Goal: Find specific page/section: Find specific page/section

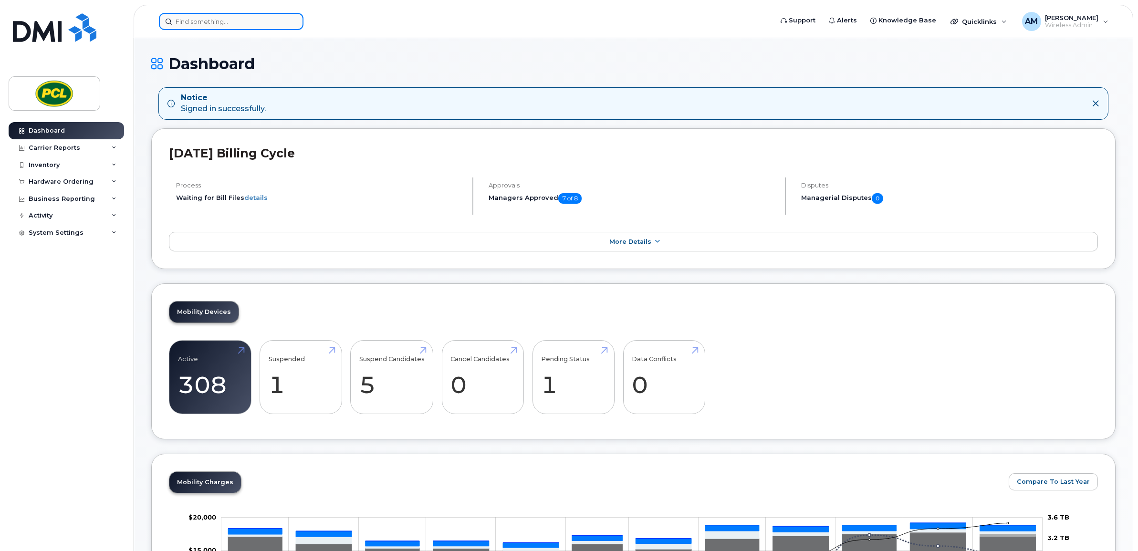
click at [224, 18] on input at bounding box center [231, 21] width 145 height 17
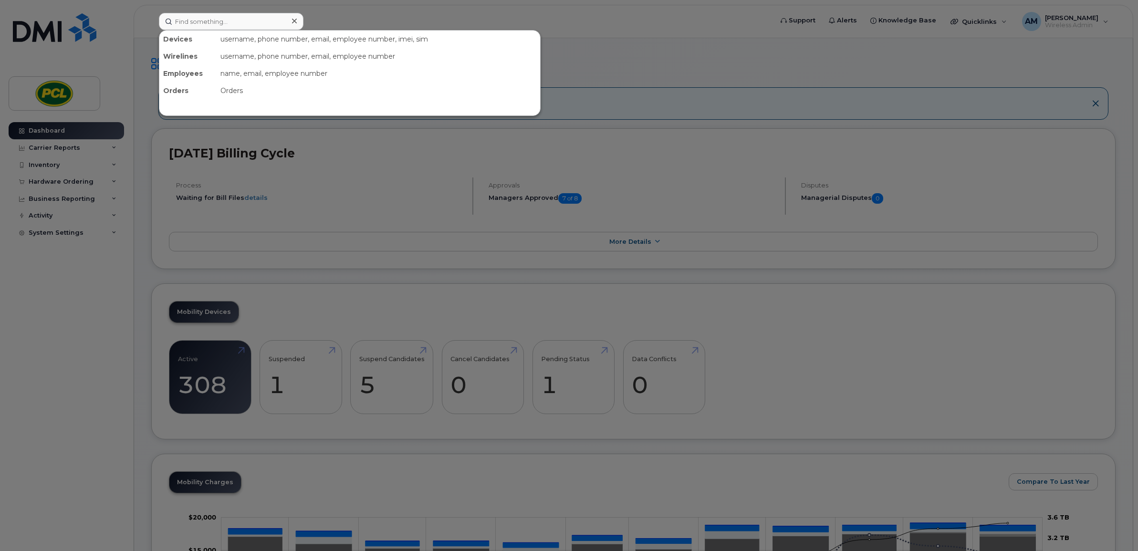
click at [60, 204] on div at bounding box center [569, 275] width 1138 height 551
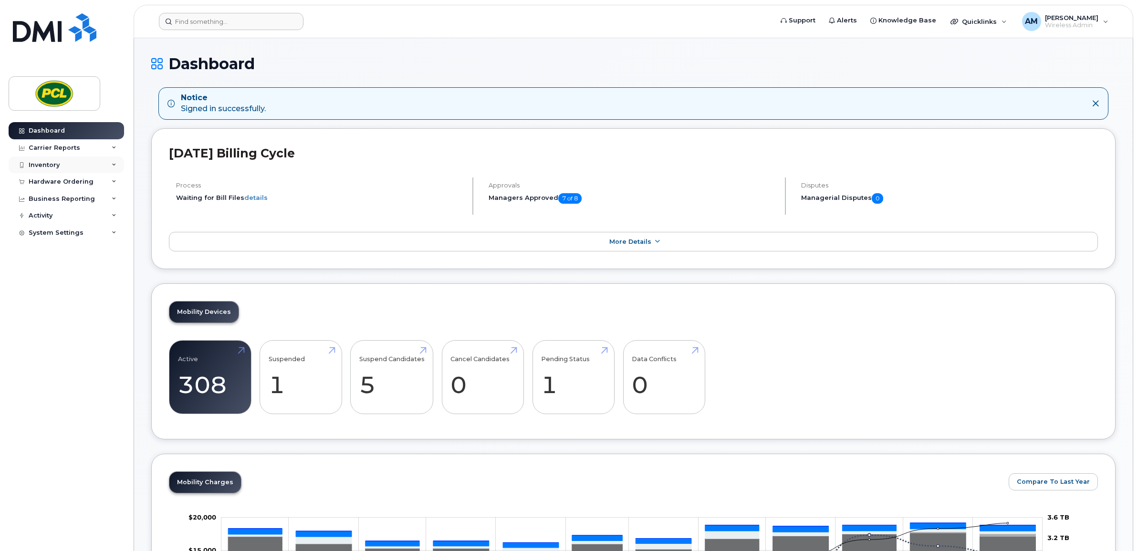
click at [67, 163] on div "Inventory" at bounding box center [66, 165] width 115 height 17
click at [55, 270] on div "Hardware Ordering" at bounding box center [61, 274] width 65 height 8
click at [65, 154] on div "Carrier Reports" at bounding box center [66, 147] width 115 height 17
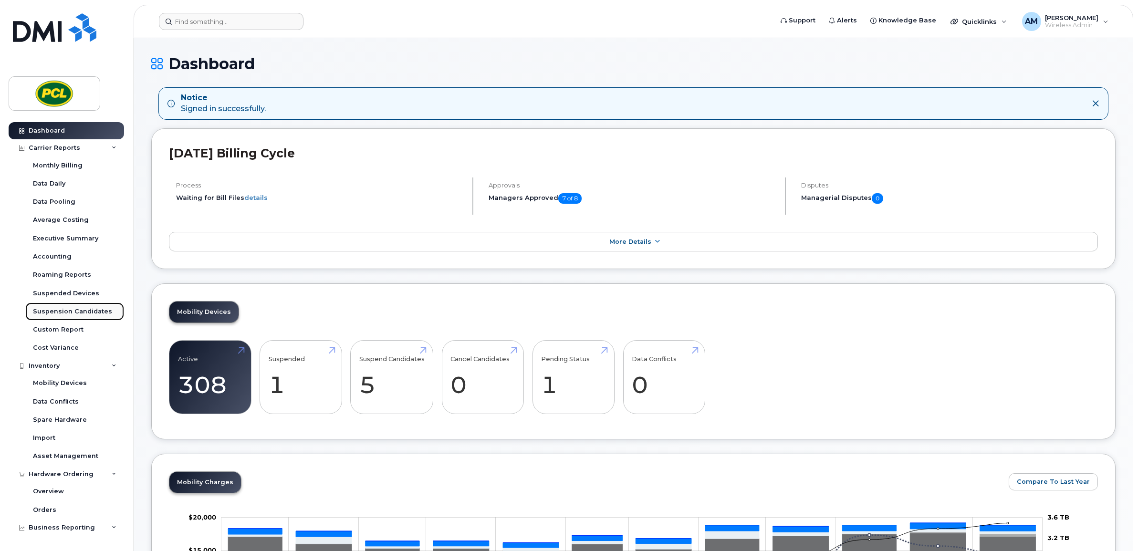
click at [66, 308] on div "Suspension Candidates" at bounding box center [72, 311] width 79 height 9
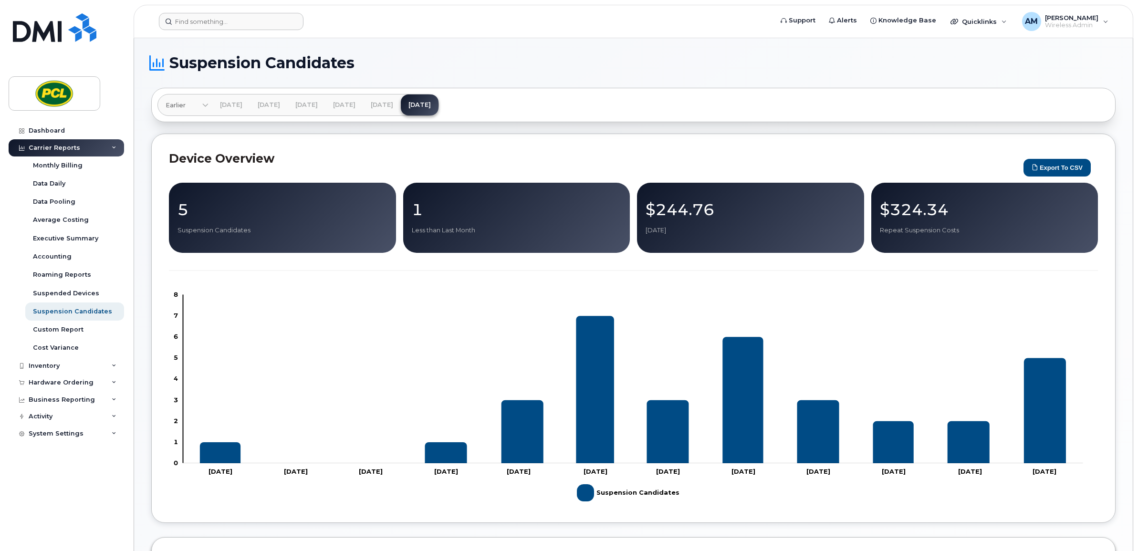
click at [273, 216] on p "5" at bounding box center [283, 209] width 210 height 17
click at [191, 211] on p "5" at bounding box center [283, 209] width 210 height 17
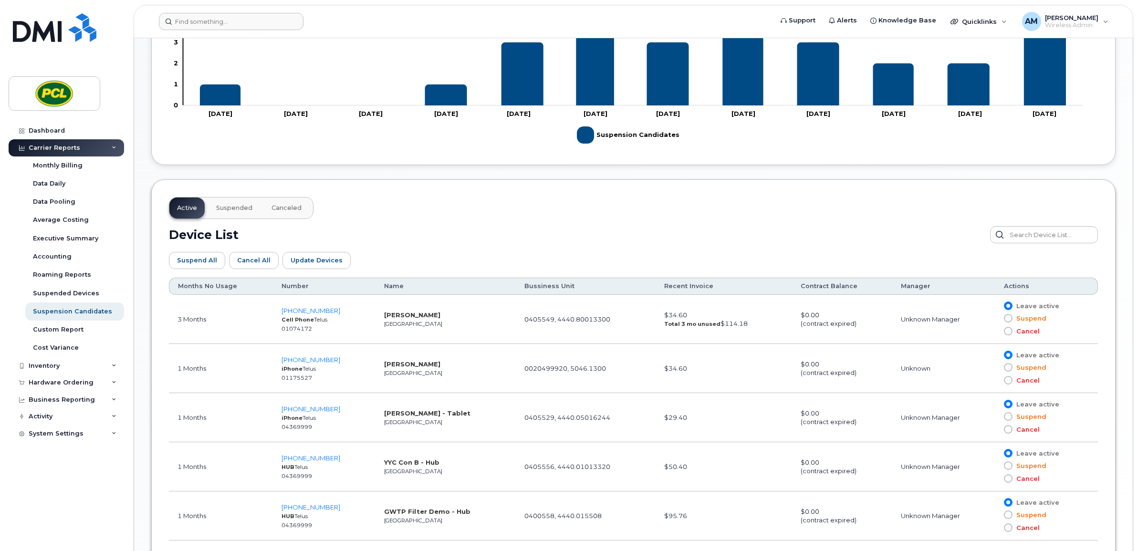
scroll to position [421, 0]
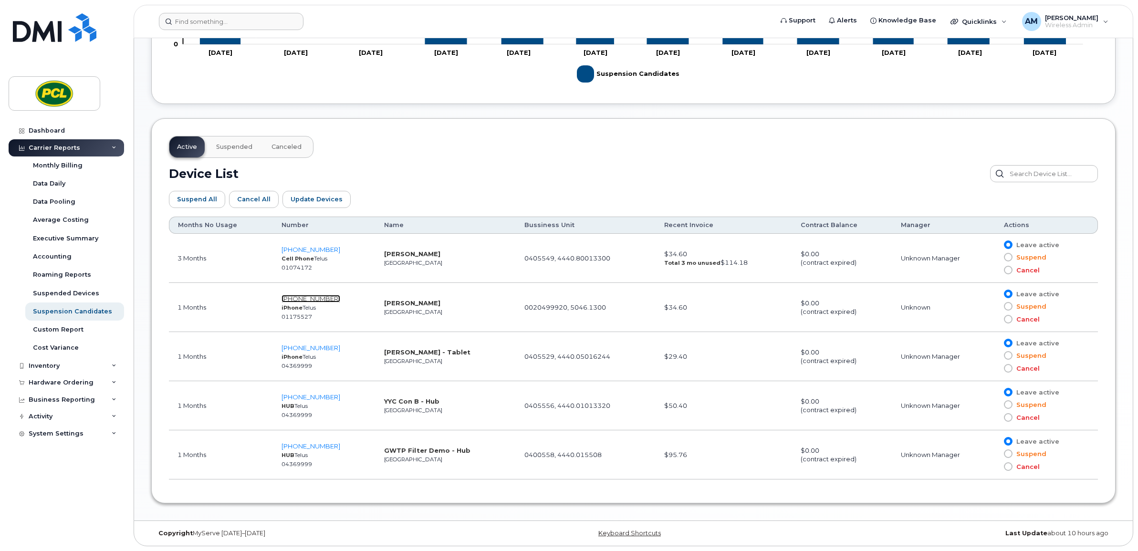
click at [296, 296] on span "[PHONE_NUMBER]" at bounding box center [311, 299] width 59 height 8
